Goal: Communication & Community: Answer question/provide support

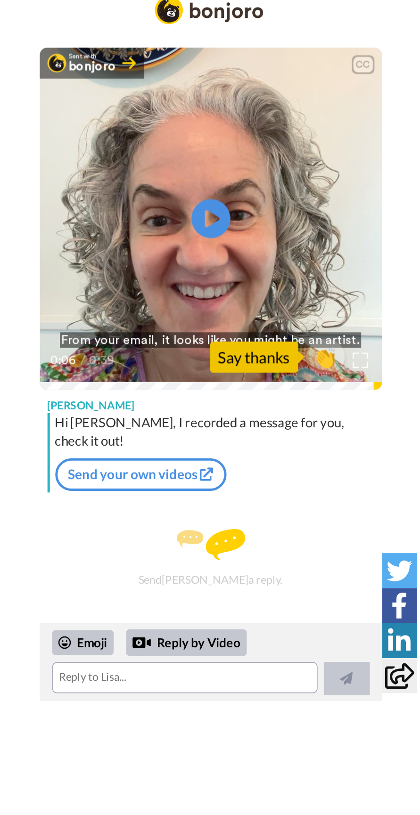
click at [214, 147] on icon at bounding box center [210, 149] width 24 height 24
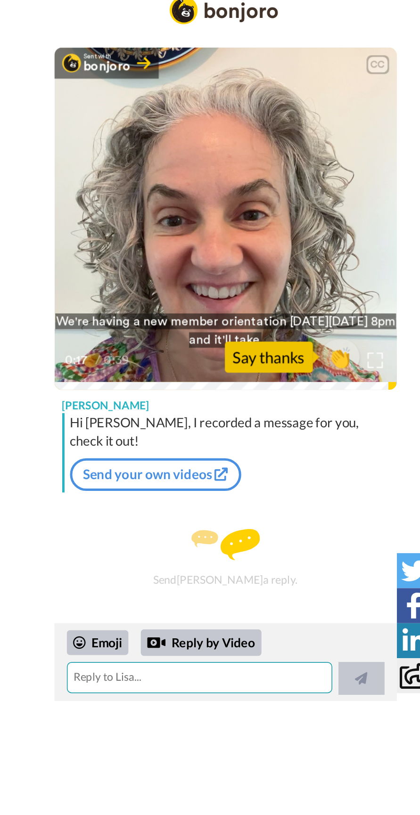
click at [219, 428] on textarea at bounding box center [194, 427] width 161 height 19
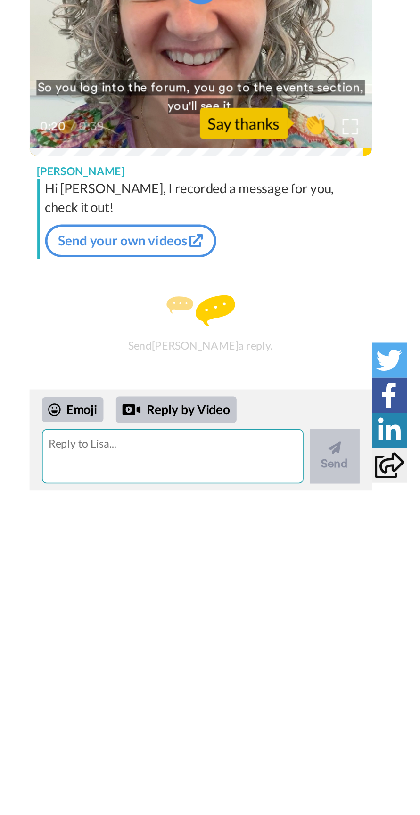
click at [209, 427] on textarea at bounding box center [193, 434] width 158 height 33
click at [205, 429] on textarea at bounding box center [193, 434] width 158 height 33
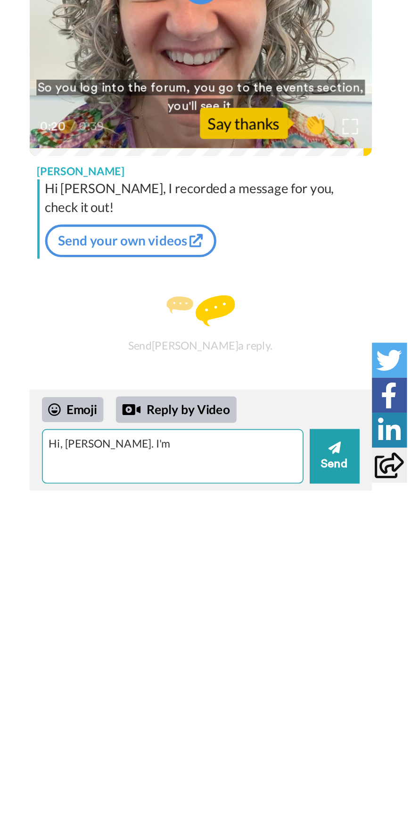
click at [143, 427] on textarea "Hi, [PERSON_NAME]. I'm" at bounding box center [193, 434] width 158 height 33
click at [143, 446] on textarea "Hi, [PERSON_NAME]. I'm" at bounding box center [193, 434] width 158 height 33
click at [144, 428] on textarea "Hi, [PERSON_NAME]. I'm" at bounding box center [193, 434] width 158 height 33
click at [137, 429] on textarea "Hi, [PERSON_NAME]. I'm" at bounding box center [193, 434] width 158 height 33
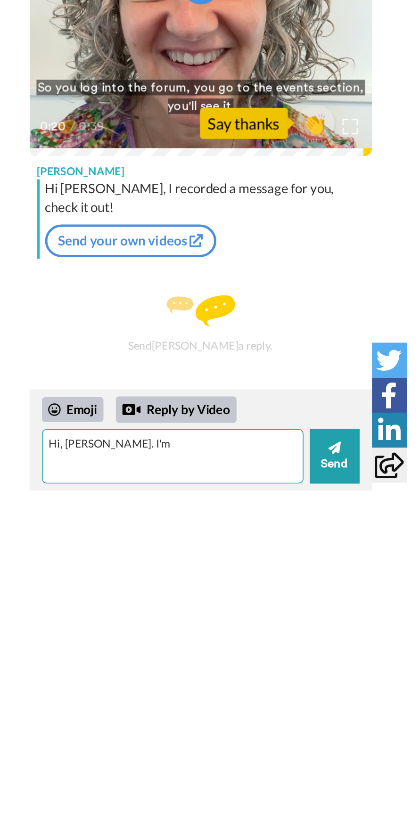
click at [144, 428] on textarea "Hi, [PERSON_NAME]. I'm" at bounding box center [193, 434] width 158 height 33
click at [197, 428] on textarea "Hi, [PERSON_NAME]. Im" at bounding box center [193, 434] width 158 height 33
click at [180, 425] on textarea "Hi, [PERSON_NAME]. I'm excited to join Dream School" at bounding box center [193, 434] width 158 height 33
click at [257, 429] on textarea "Hi, [PERSON_NAME]. I'm excited to (finally) join Dream School" at bounding box center [193, 434] width 158 height 33
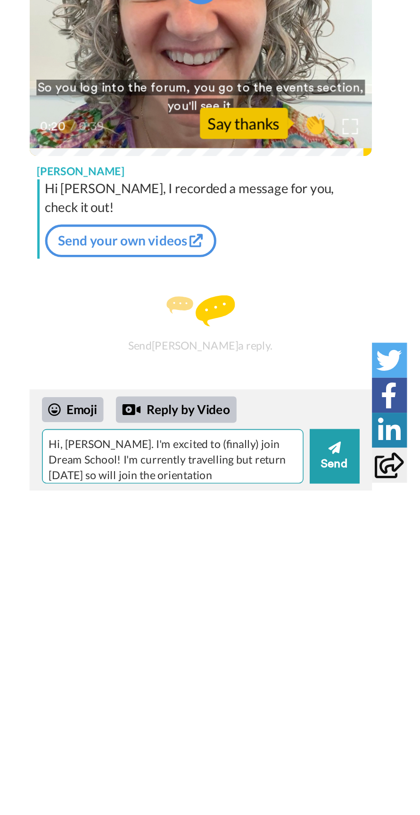
click at [148, 449] on textarea "Hi, [PERSON_NAME]. I'm excited to (finally) join Dream School! I'm currently tr…" at bounding box center [193, 434] width 158 height 33
click at [153, 447] on textarea "Hi, [PERSON_NAME]. I'm excited to (finally) join Dream School! I'm currently tr…" at bounding box center [193, 434] width 158 height 33
click at [229, 448] on textarea "Hi, [PERSON_NAME]. I'm excited to (finally) join Dream School! I'm currently tr…" at bounding box center [193, 434] width 158 height 33
click at [185, 441] on textarea "Hi, [PERSON_NAME]. I'm excited to (finally) join Dream School! I'm currently tr…" at bounding box center [193, 434] width 158 height 33
click at [183, 435] on textarea "Hi, [PERSON_NAME]. I'm excited to (finally) join Dream School! I'm currently tr…" at bounding box center [193, 434] width 158 height 33
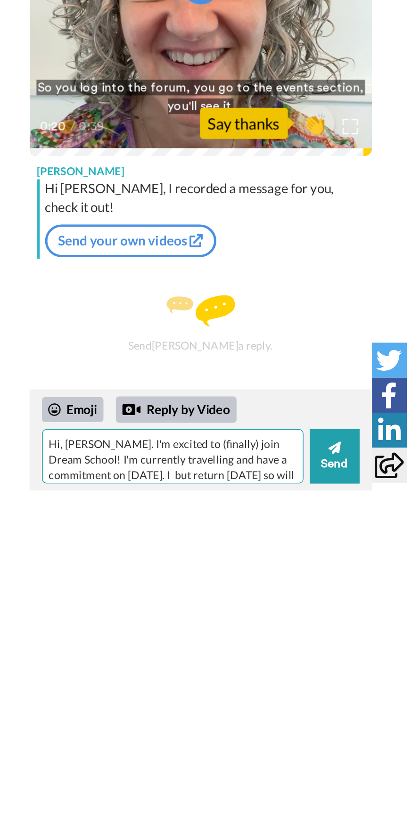
click at [159, 447] on textarea "Hi, [PERSON_NAME]. I'm excited to (finally) join Dream School! I'm currently tr…" at bounding box center [193, 434] width 158 height 33
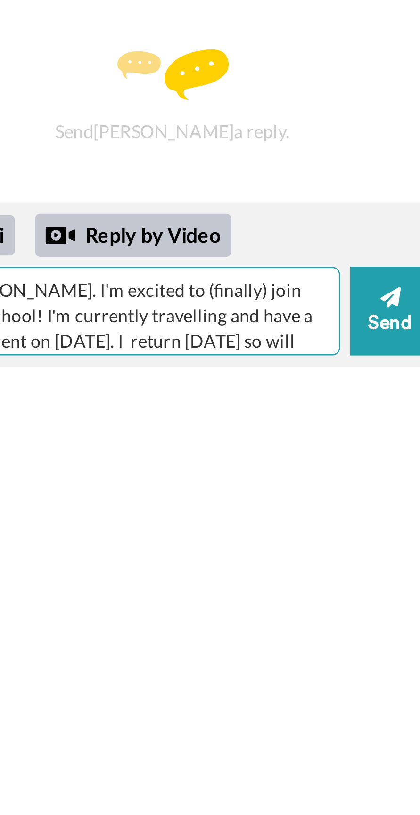
click at [262, 448] on textarea "Hi, [PERSON_NAME]. I'm excited to (finally) join Dream School! I'm currently tr…" at bounding box center [193, 434] width 158 height 33
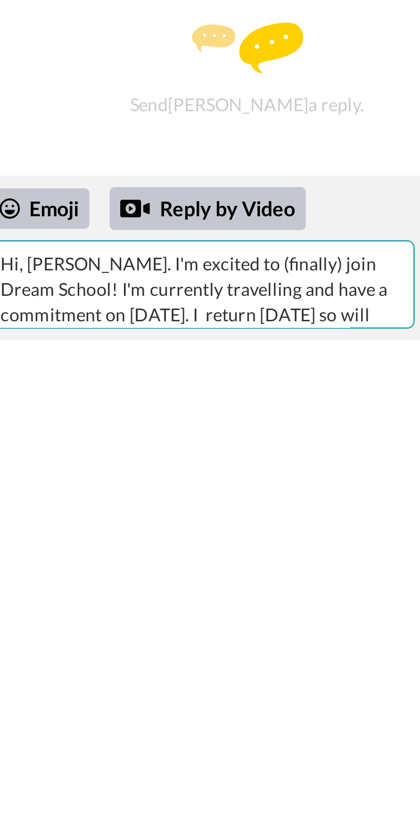
scroll to position [8, 0]
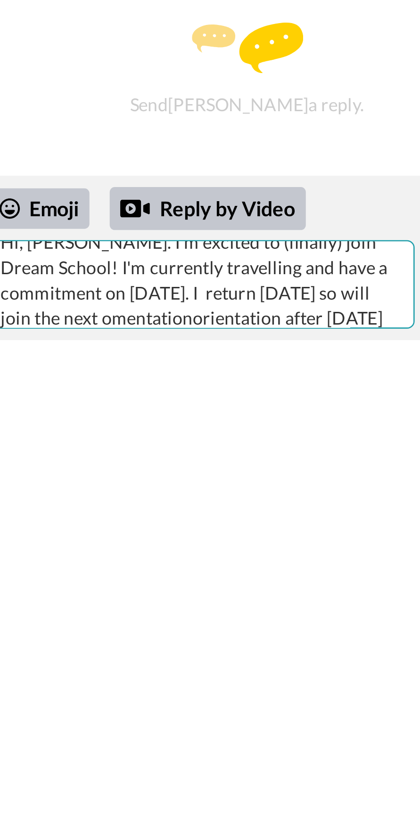
click at [152, 449] on textarea "Hi, [PERSON_NAME]. I'm excited to (finally) join Dream School! I'm currently tr…" at bounding box center [193, 434] width 158 height 33
click at [210, 449] on textarea "Hi, [PERSON_NAME]. I'm excited to (finally) join Dream School! I'm currently tr…" at bounding box center [193, 434] width 158 height 33
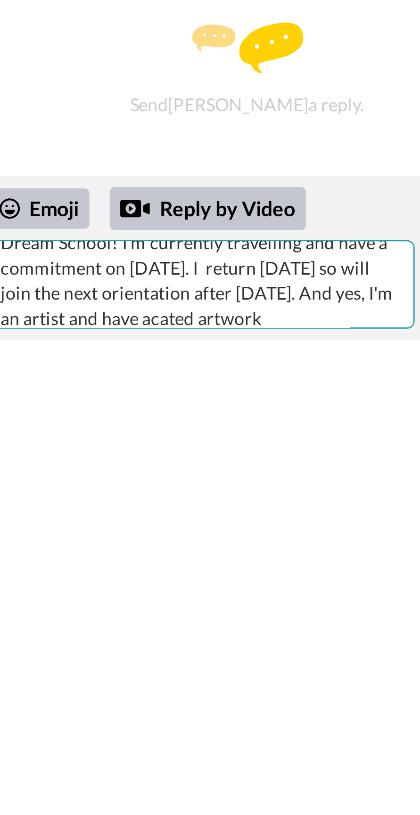
click at [150, 448] on textarea "Hi, [PERSON_NAME]. I'm excited to (finally) join Dream School! I'm currently tr…" at bounding box center [193, 434] width 158 height 33
click at [181, 445] on textarea "Hi, [PERSON_NAME]. I'm excited to (finally) join Dream School! I'm currently tr…" at bounding box center [193, 434] width 158 height 33
click at [206, 449] on textarea "Hi, [PERSON_NAME]. I'm excited to (finally) join Dream School! I'm currently tr…" at bounding box center [193, 434] width 158 height 33
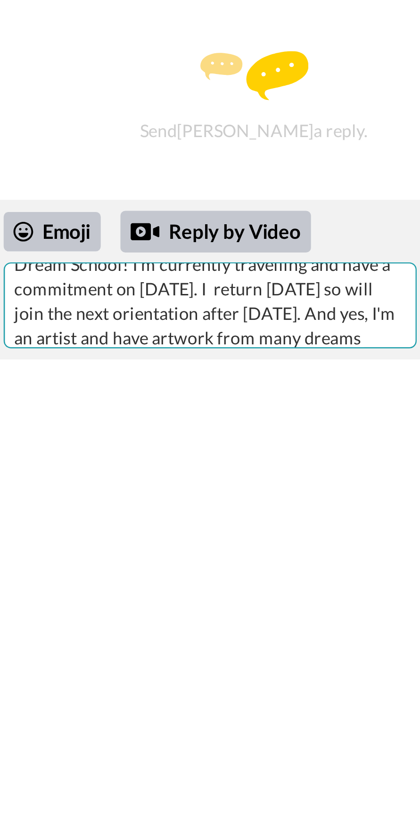
click at [167, 450] on textarea "Hi, [PERSON_NAME]. I'm excited to (finally) join Dream School! I'm currently tr…" at bounding box center [193, 434] width 158 height 33
click at [147, 447] on textarea "Hi, [PERSON_NAME]. I'm excited to (finally) join Dream School! I'm currently tr…" at bounding box center [193, 434] width 158 height 33
click at [143, 446] on textarea "Hi, [PERSON_NAME]. I'm excited to (finally) join Dream School! I'm currently tr…" at bounding box center [193, 434] width 158 height 33
click at [228, 449] on textarea "Hi, [PERSON_NAME]. I'm excited to (finally) join Dream School! I'm currently tr…" at bounding box center [193, 434] width 158 height 33
click at [264, 449] on textarea "Hi, [PERSON_NAME]. I'm excited to (finally) join Dream School! I'm currently tr…" at bounding box center [193, 434] width 158 height 33
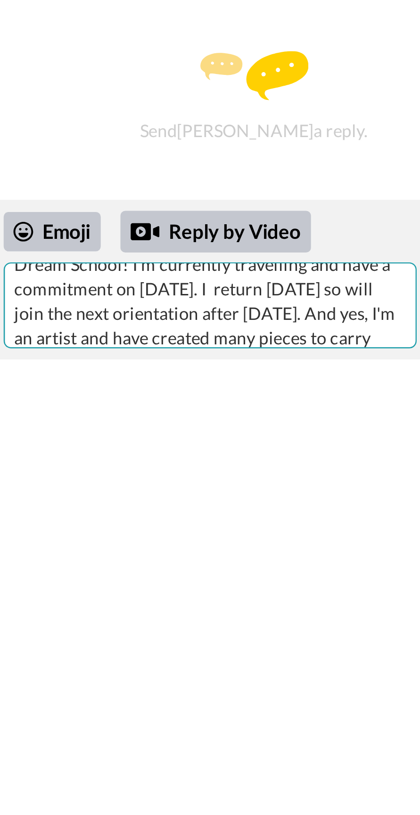
scroll to position [27, 0]
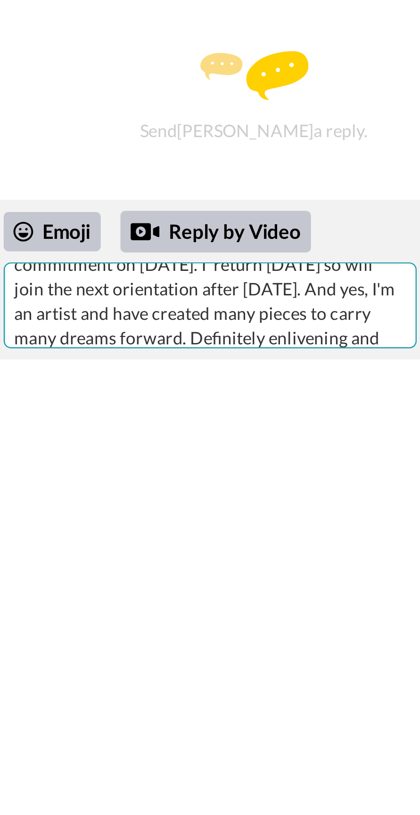
click at [175, 449] on textarea "Hi, [PERSON_NAME]. I'm excited to (finally) join Dream School! I'm currently tr…" at bounding box center [193, 434] width 158 height 33
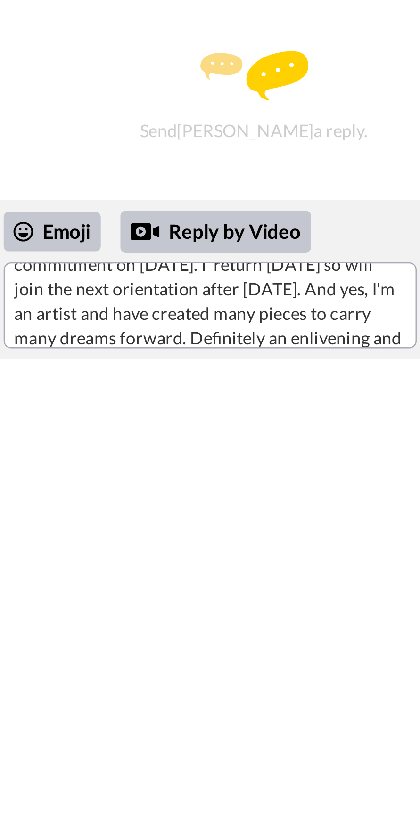
click at [238, 451] on div "Emoji Reply by Video Hi, [PERSON_NAME]. I'm excited to (finally) join Dream Sch…" at bounding box center [210, 424] width 207 height 61
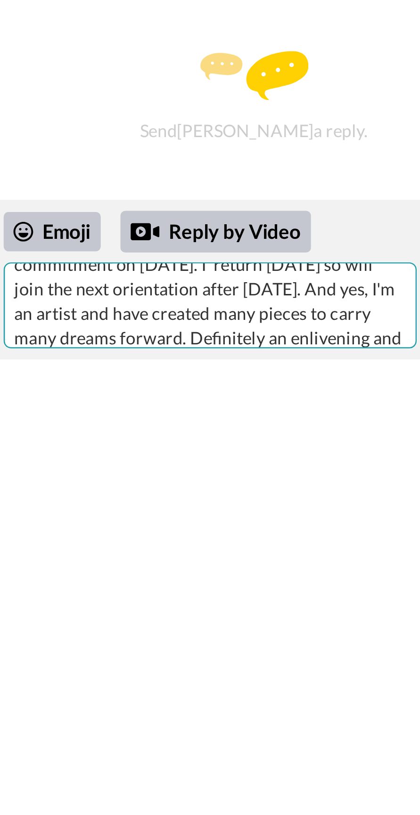
click at [239, 448] on textarea "Hi, [PERSON_NAME]. I'm excited to (finally) join Dream School! I'm currently tr…" at bounding box center [193, 434] width 158 height 33
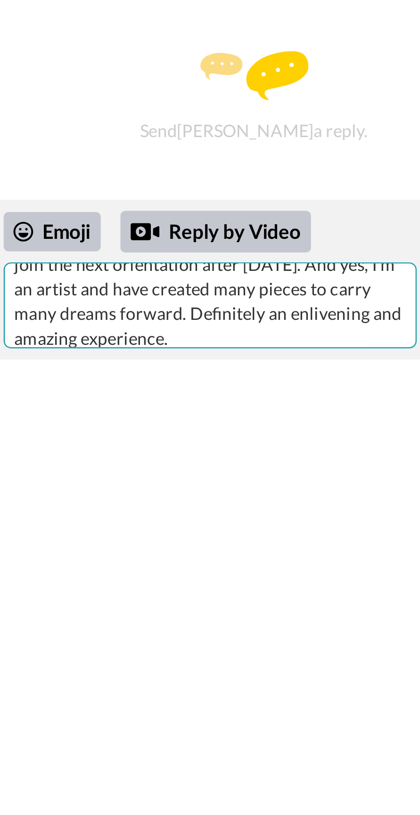
type textarea "Hi, [PERSON_NAME]. I'm excited to (finally) join Dream School! I'm currently tr…"
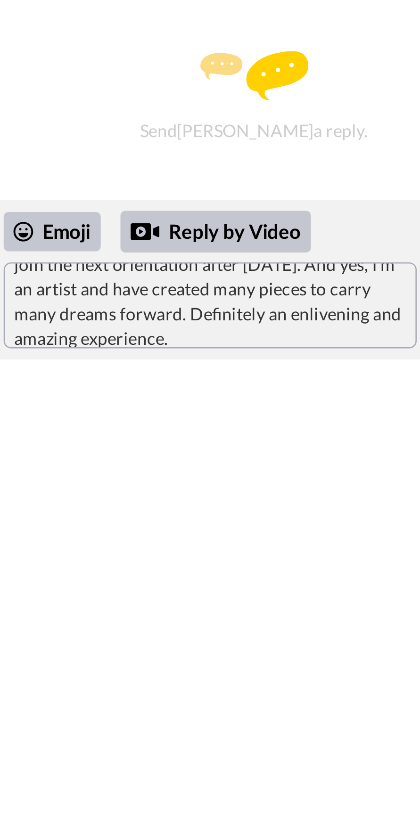
scroll to position [0, 0]
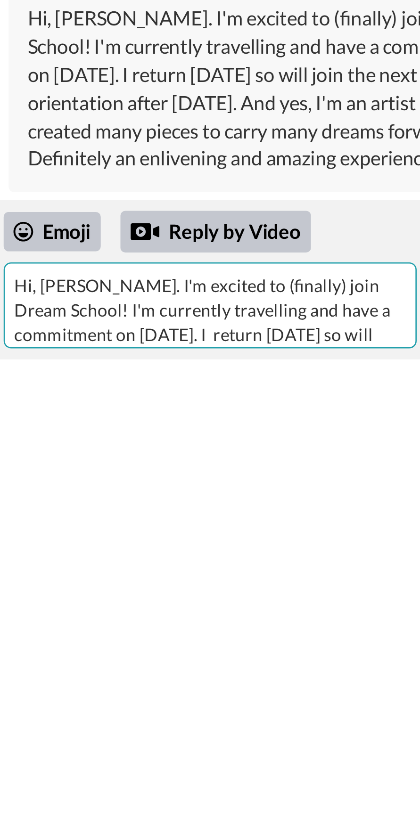
click at [170, 448] on textarea "Hi, [PERSON_NAME]. I'm excited to (finally) join Dream School! I'm currently tr…" at bounding box center [193, 434] width 158 height 33
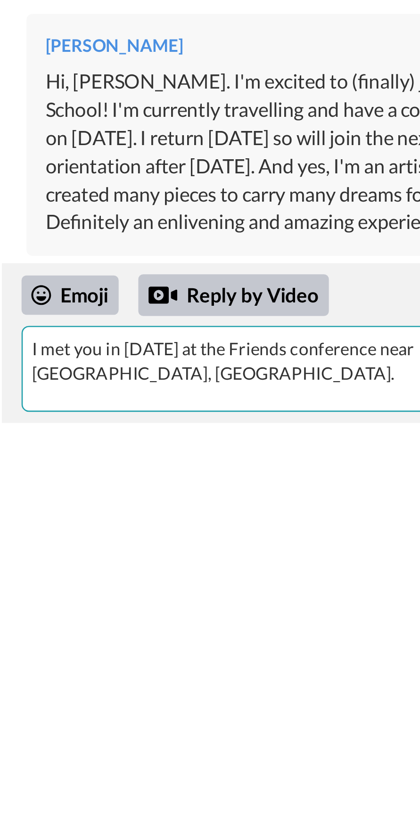
click at [119, 428] on textarea "I met you in [DATE] at the Friends conference near [GEOGRAPHIC_DATA], [GEOGRAPH…" at bounding box center [193, 434] width 158 height 33
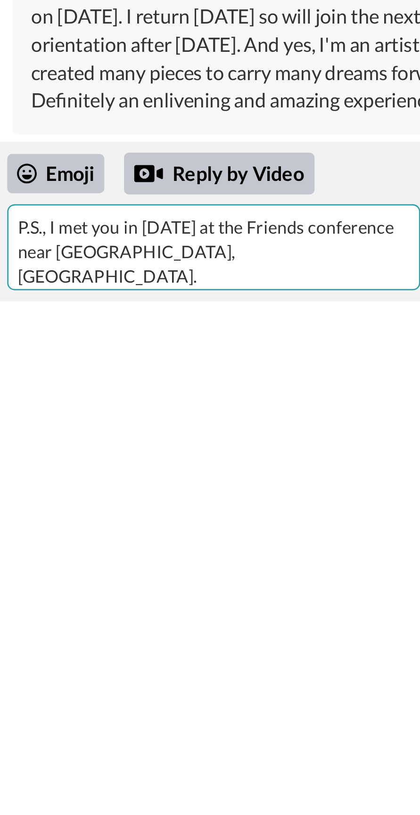
click at [192, 437] on textarea "P.S., I met you in [DATE] at the Friends conference near [GEOGRAPHIC_DATA], [GE…" at bounding box center [193, 434] width 158 height 33
click at [218, 437] on textarea "P.S., I met you in [DATE] at the Friends conference near [GEOGRAPHIC_DATA], [GE…" at bounding box center [193, 434] width 158 height 33
click at [240, 440] on textarea "P.S., I met you in [DATE] at the Friends conference near [GEOGRAPHIC_DATA], [GE…" at bounding box center [193, 434] width 158 height 33
click at [147, 449] on textarea "P.S., I met you in [DATE] at the Friends conference near [GEOGRAPHIC_DATA], [GE…" at bounding box center [193, 434] width 158 height 33
click at [154, 447] on textarea "P.S., I met you in [DATE] at the Friends conference near [GEOGRAPHIC_DATA], [GE…" at bounding box center [193, 434] width 158 height 33
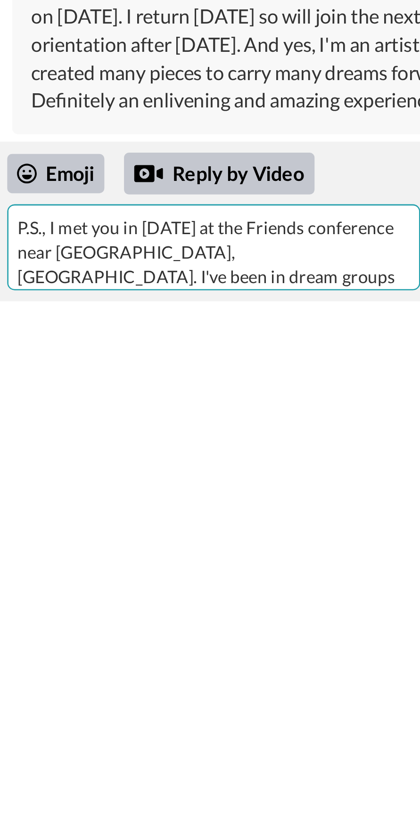
click at [189, 450] on textarea "P.S., I met you in [DATE] at the Friends conference near [GEOGRAPHIC_DATA], [GE…" at bounding box center [193, 434] width 158 height 33
click at [148, 445] on textarea "P.S., I met you in [DATE] at the Friends conference near [GEOGRAPHIC_DATA], [GE…" at bounding box center [193, 434] width 158 height 33
click at [247, 446] on textarea "P.S., I met you in [DATE] at the Friends conference near [GEOGRAPHIC_DATA], [GE…" at bounding box center [193, 434] width 158 height 33
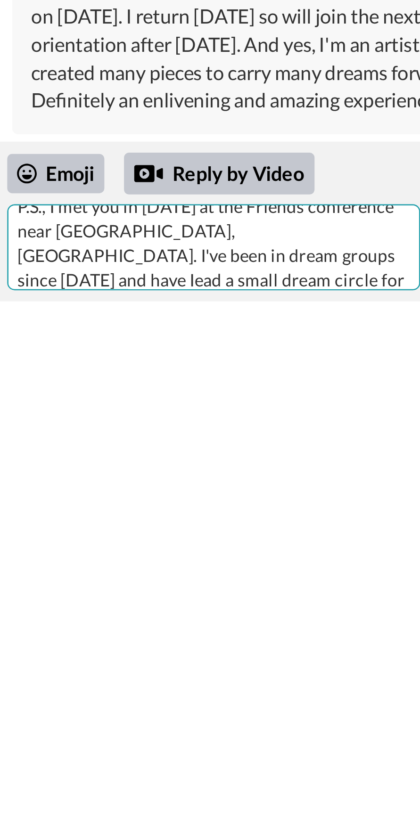
click at [123, 444] on textarea "P.S., I met you in [DATE] at the Friends conference near [GEOGRAPHIC_DATA], [GE…" at bounding box center [193, 434] width 158 height 33
click at [168, 448] on textarea "P.S., I met you in [DATE] at the Friends conference near [GEOGRAPHIC_DATA], [GE…" at bounding box center [193, 434] width 158 height 33
click at [167, 439] on textarea "P.S., I met you in [DATE] at the Friends conference near [GEOGRAPHIC_DATA], [GE…" at bounding box center [193, 434] width 158 height 33
click at [181, 437] on textarea "P.S., I met you in [DATE] at the Friends conference near [GEOGRAPHIC_DATA], [GE…" at bounding box center [193, 434] width 158 height 33
click at [169, 436] on textarea "P.S., I met you in [DATE] at the Friends conference near [GEOGRAPHIC_DATA], [GE…" at bounding box center [193, 434] width 158 height 33
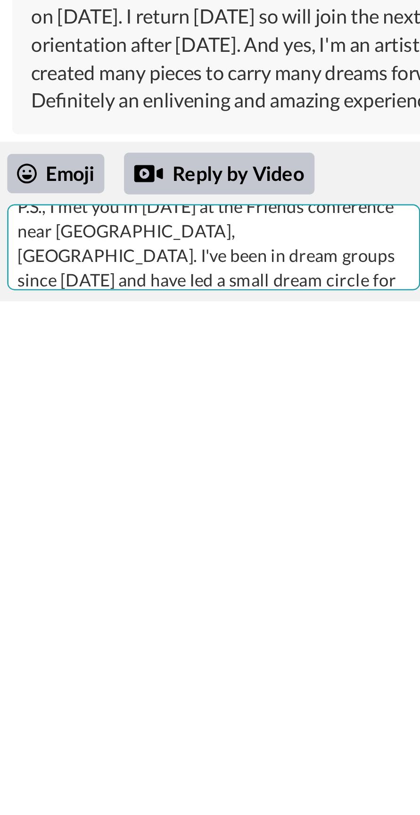
click at [171, 447] on textarea "P.S., I met you in [DATE] at the Friends conference near [GEOGRAPHIC_DATA], [GE…" at bounding box center [193, 434] width 158 height 33
click at [192, 437] on textarea "P.S., I met you in [DATE] at the Friends conference near [GEOGRAPHIC_DATA], [GE…" at bounding box center [193, 434] width 158 height 33
click at [199, 445] on textarea "P.S., I met you in [DATE] at the Friends conference near [GEOGRAPHIC_DATA], [GE…" at bounding box center [193, 434] width 158 height 33
click at [180, 446] on textarea "P.S., I met you in [DATE] at the Friends conference near [GEOGRAPHIC_DATA], [GE…" at bounding box center [193, 434] width 158 height 33
click at [189, 448] on textarea "P.S., I met you in [DATE] at the Friends conference near [GEOGRAPHIC_DATA], [GE…" at bounding box center [193, 434] width 158 height 33
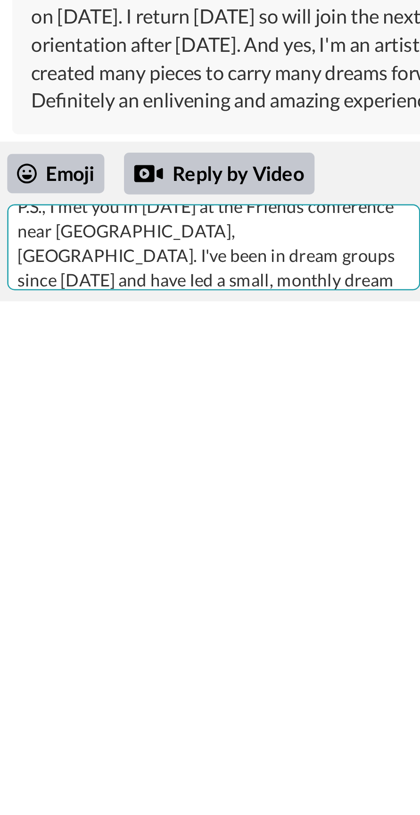
click at [228, 448] on textarea "P.S., I met you in [DATE] at the Friends conference near [GEOGRAPHIC_DATA], [GE…" at bounding box center [193, 434] width 158 height 33
click at [179, 447] on textarea "P.S., I met you in [DATE] at the Friends conference near [GEOGRAPHIC_DATA], [GE…" at bounding box center [193, 434] width 158 height 33
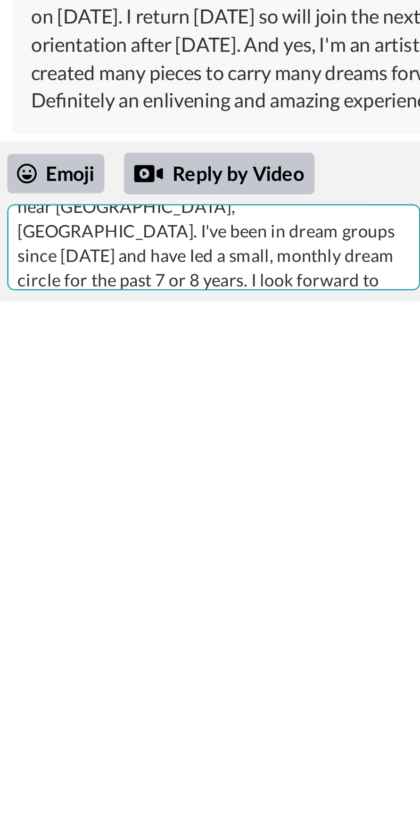
click at [130, 445] on textarea "P.S., I met you in [DATE] at the Friends conference near [GEOGRAPHIC_DATA], [GE…" at bounding box center [193, 434] width 158 height 33
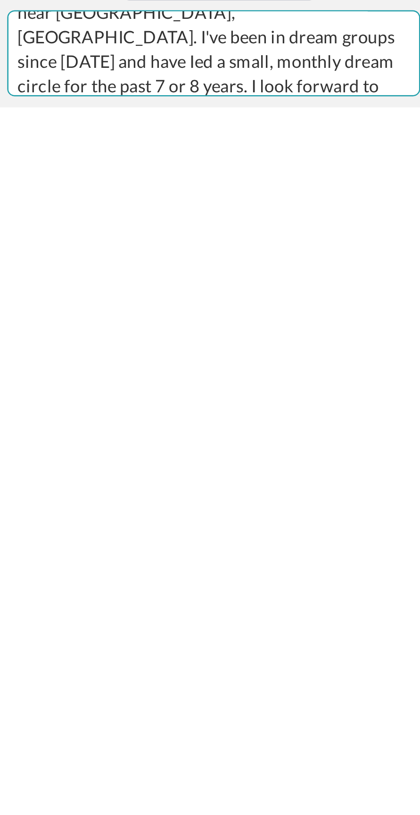
type textarea "P.S., I met you in [DATE] at the Friends conference near [GEOGRAPHIC_DATA], [GE…"
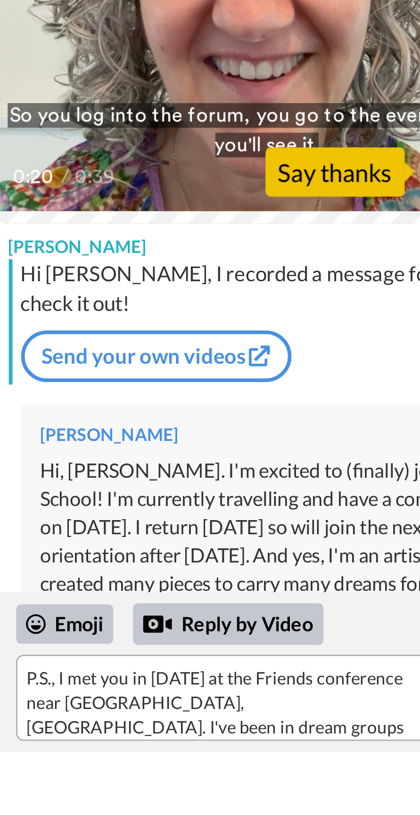
scroll to position [0, 0]
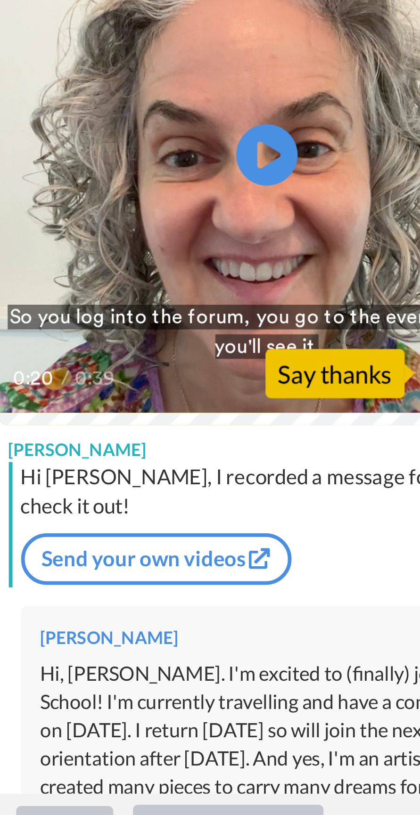
click at [245, 231] on div "Say thanks" at bounding box center [236, 232] width 53 height 19
click at [206, 142] on icon at bounding box center [210, 149] width 24 height 24
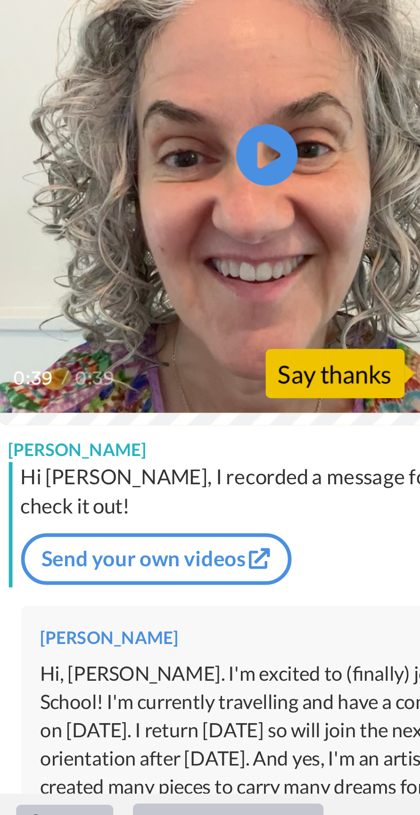
click at [243, 238] on div "Say thanks" at bounding box center [236, 232] width 53 height 19
click at [243, 231] on div "Say thanks" at bounding box center [236, 232] width 53 height 19
